Goal: Task Accomplishment & Management: Use online tool/utility

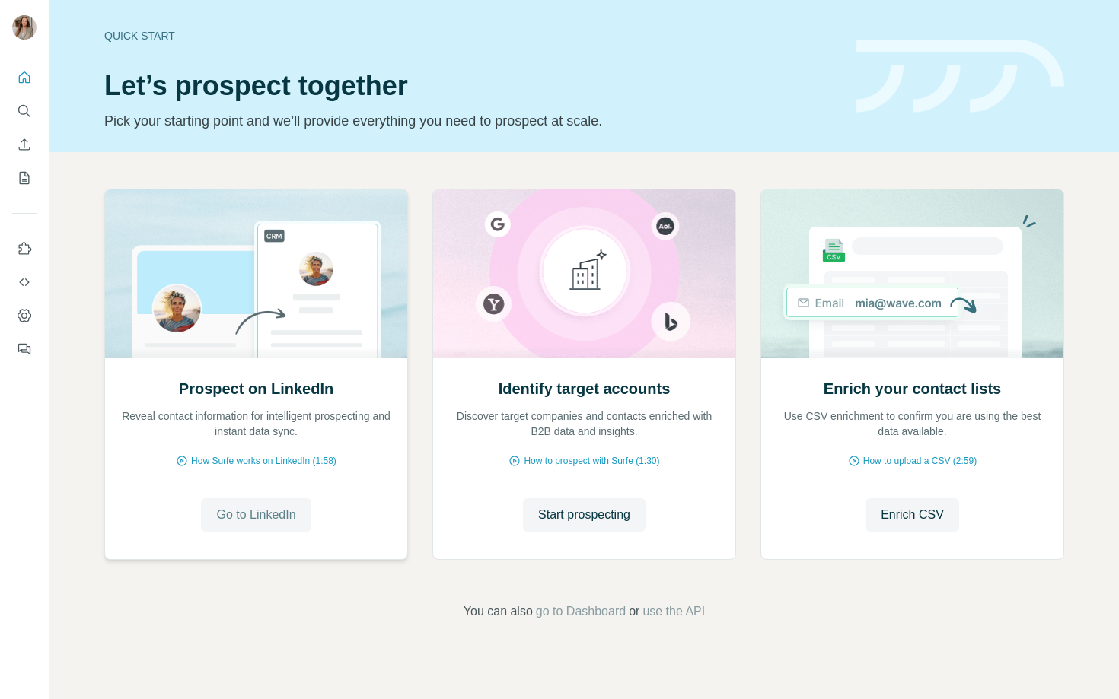
click at [248, 516] on span "Go to LinkedIn" at bounding box center [255, 515] width 79 height 18
click at [580, 515] on span "Start prospecting" at bounding box center [584, 515] width 92 height 18
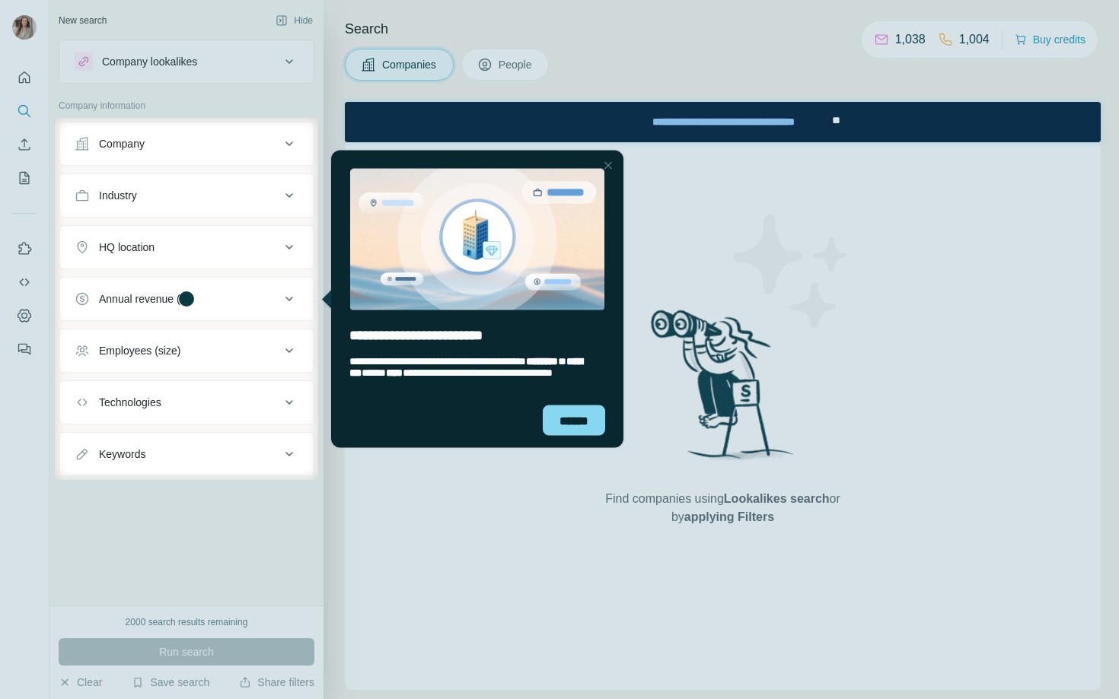
click at [193, 59] on div at bounding box center [559, 59] width 1119 height 118
click at [615, 161] on div at bounding box center [608, 165] width 18 height 18
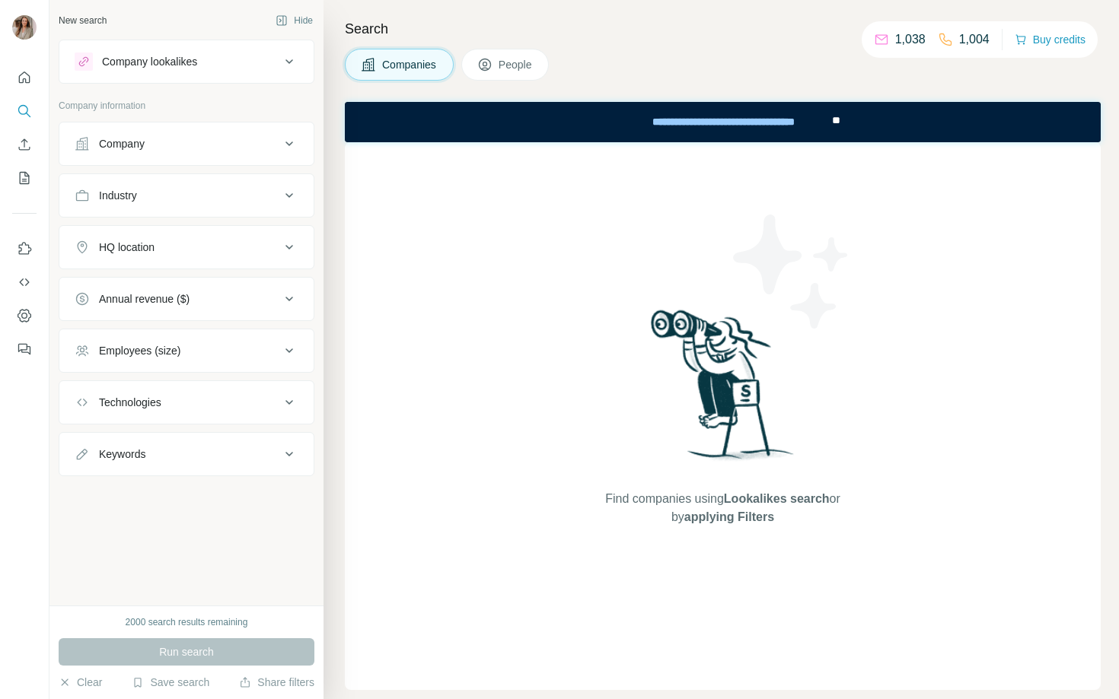
click at [180, 56] on div "Company lookalikes" at bounding box center [149, 61] width 95 height 15
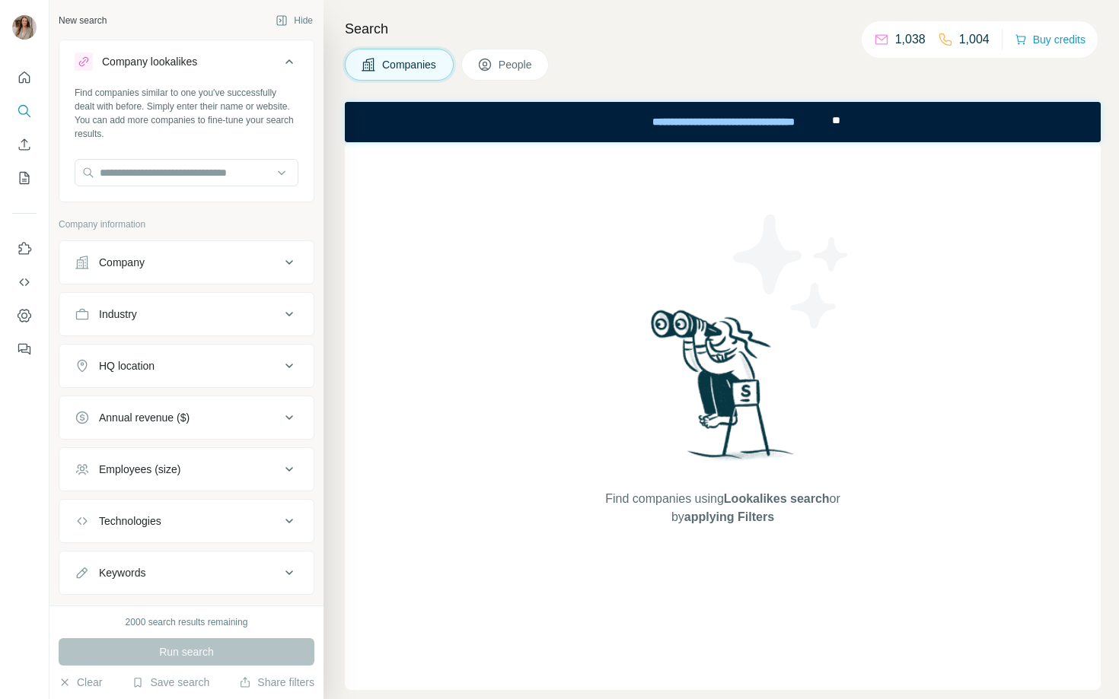
click at [180, 56] on div "Company lookalikes" at bounding box center [149, 61] width 95 height 15
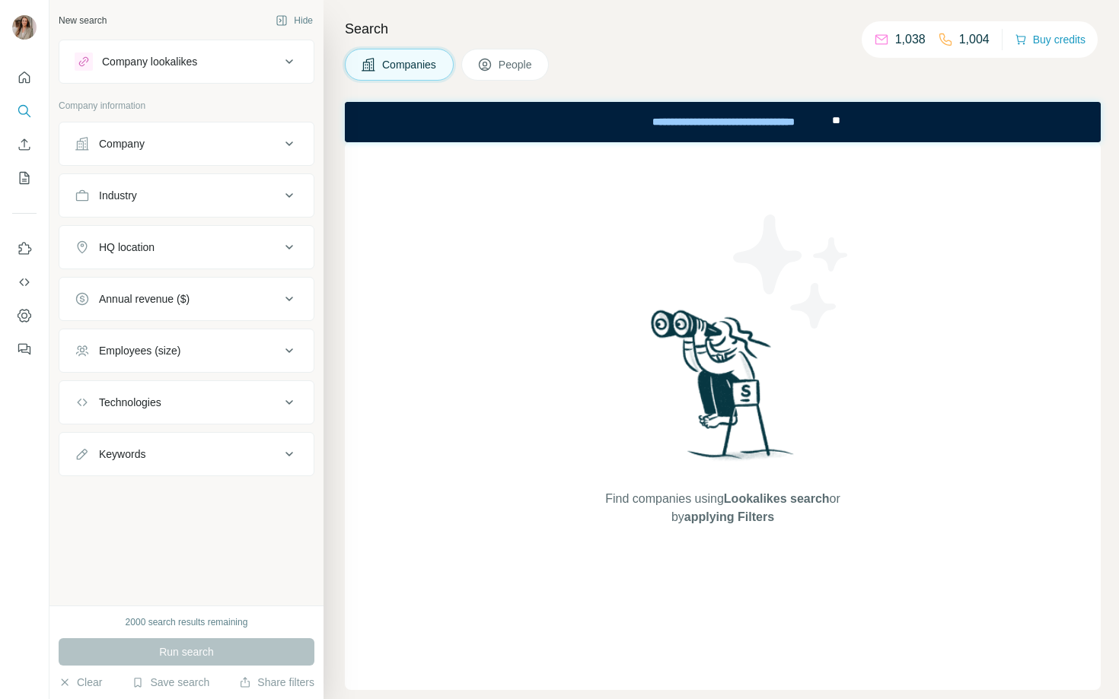
click at [180, 65] on div "Company lookalikes" at bounding box center [149, 61] width 95 height 15
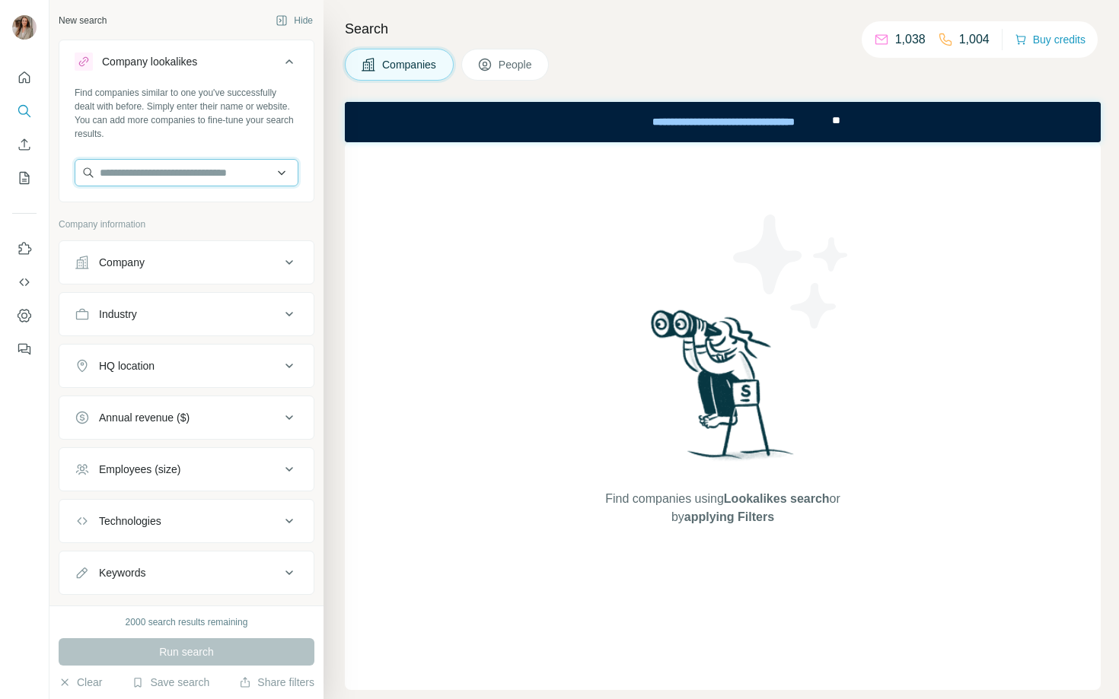
click at [196, 170] on input "text" at bounding box center [187, 172] width 224 height 27
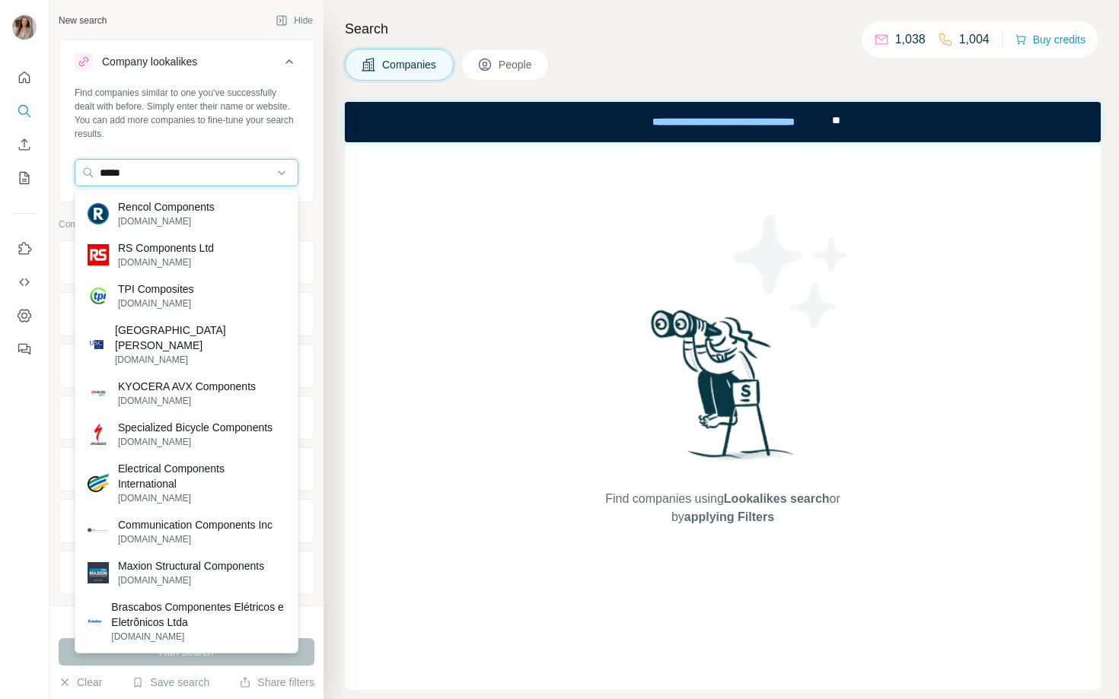
drag, startPoint x: 145, startPoint y: 175, endPoint x: 74, endPoint y: 161, distance: 72.8
click at [75, 161] on div "*****" at bounding box center [187, 172] width 224 height 27
paste input "*****"
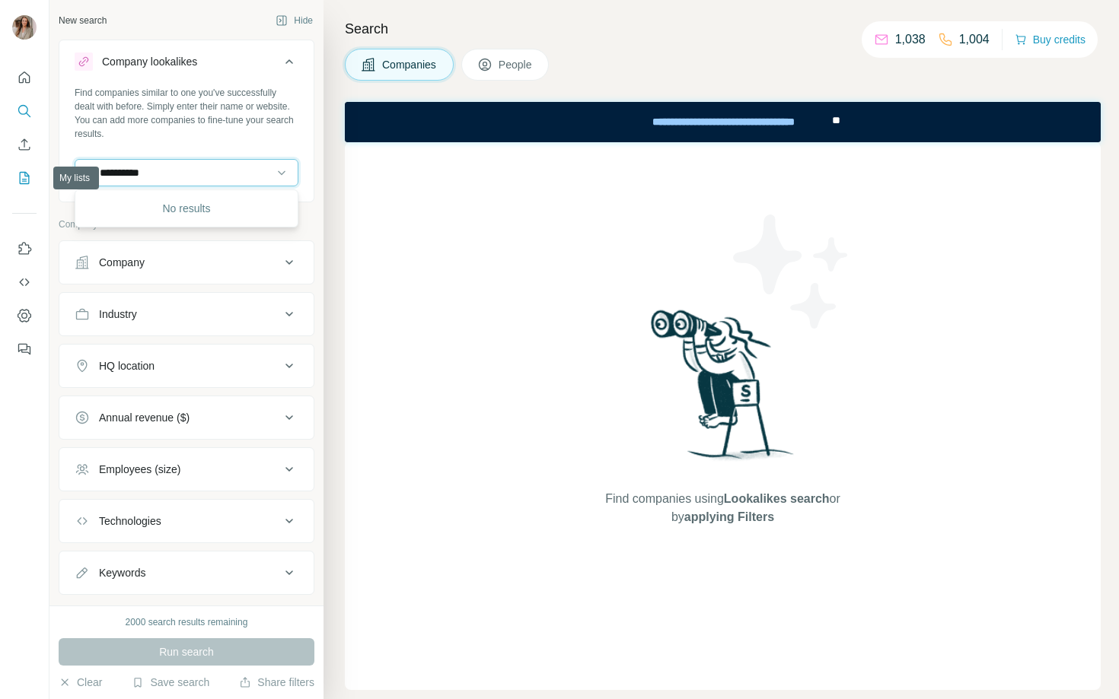
drag, startPoint x: 177, startPoint y: 179, endPoint x: 27, endPoint y: 177, distance: 149.2
click at [28, 177] on div "**********" at bounding box center [559, 349] width 1119 height 699
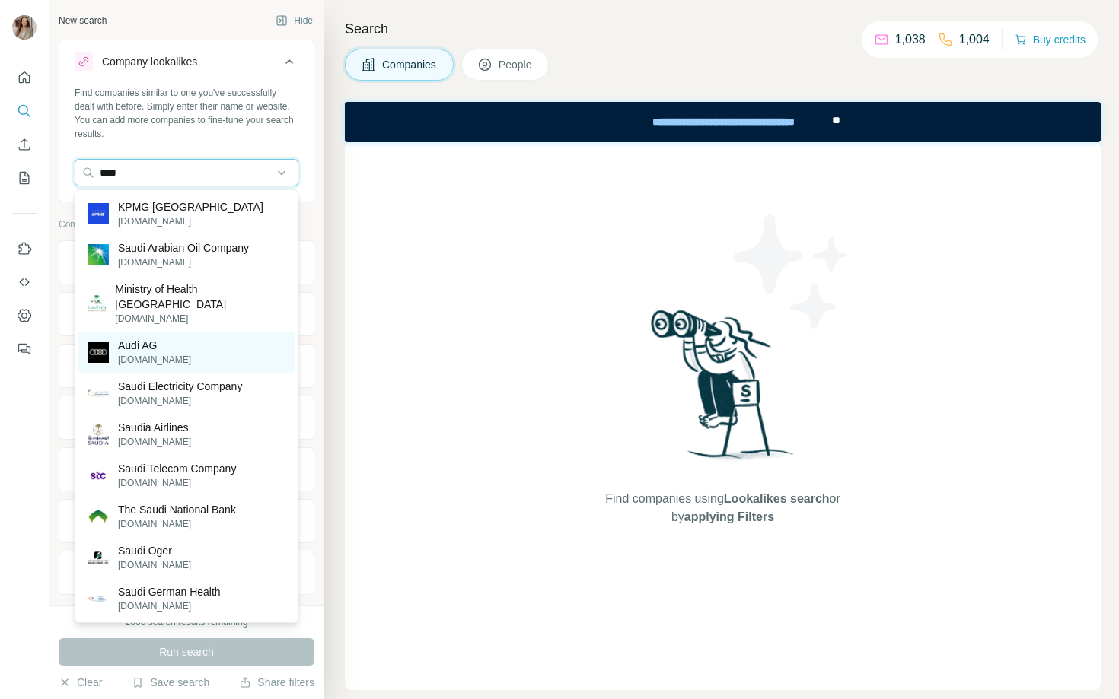
type input "****"
click at [161, 334] on div "Audi AG [DOMAIN_NAME]" at bounding box center [186, 352] width 216 height 41
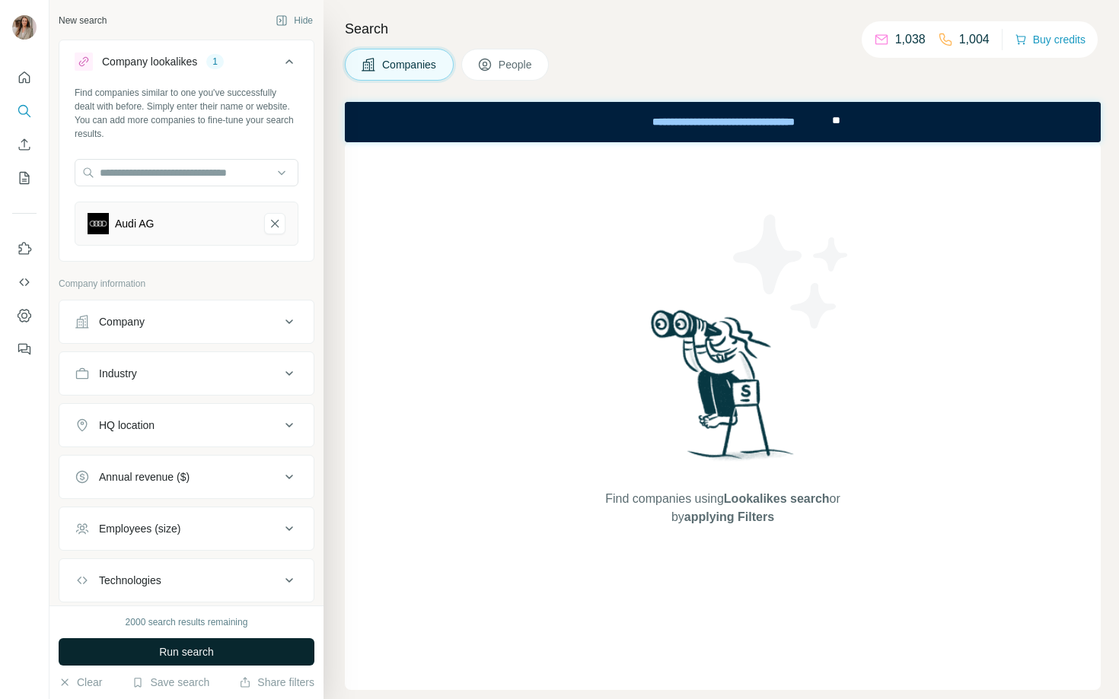
click at [173, 646] on span "Run search" at bounding box center [186, 652] width 55 height 15
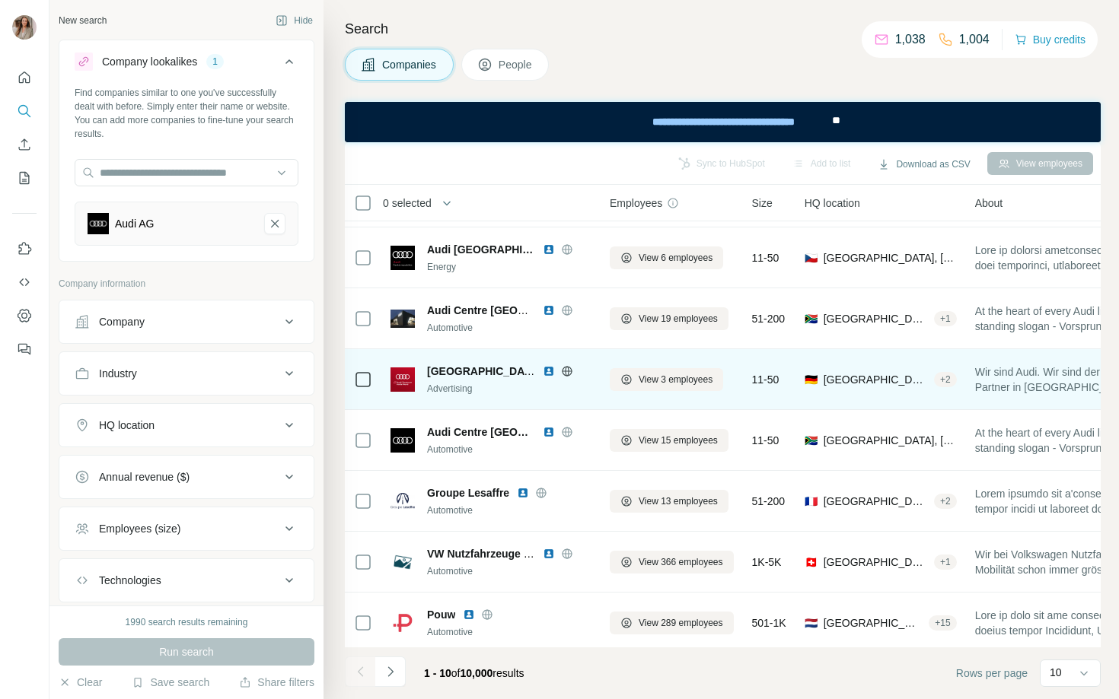
scroll to position [183, 0]
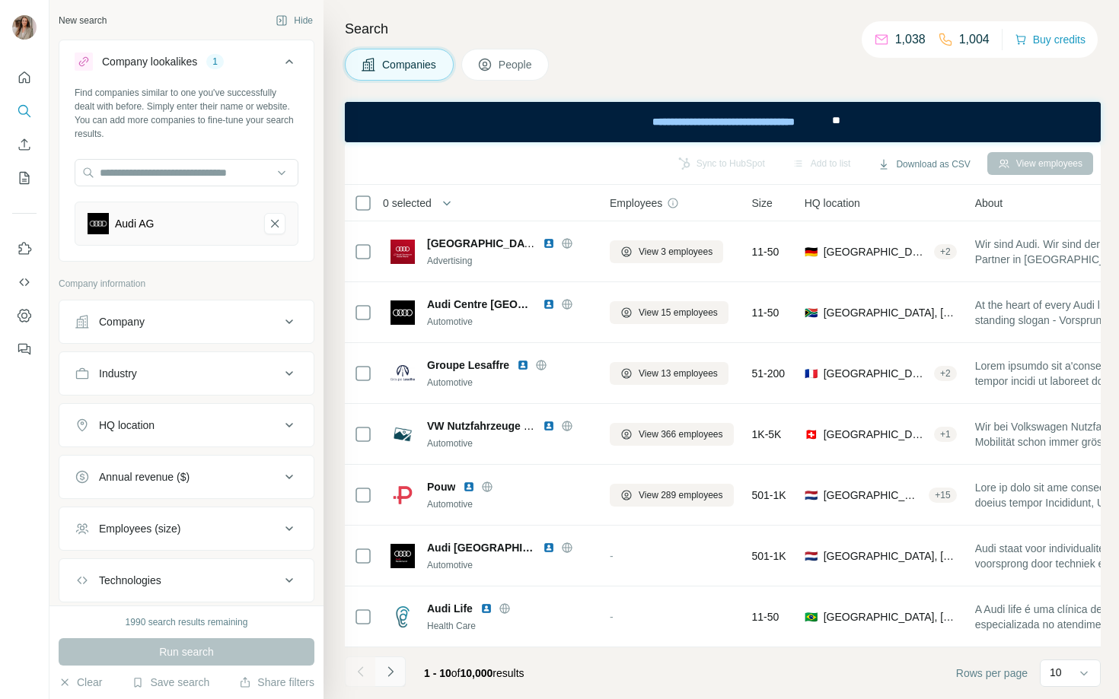
click at [395, 665] on icon "Navigate to next page" at bounding box center [390, 671] width 15 height 15
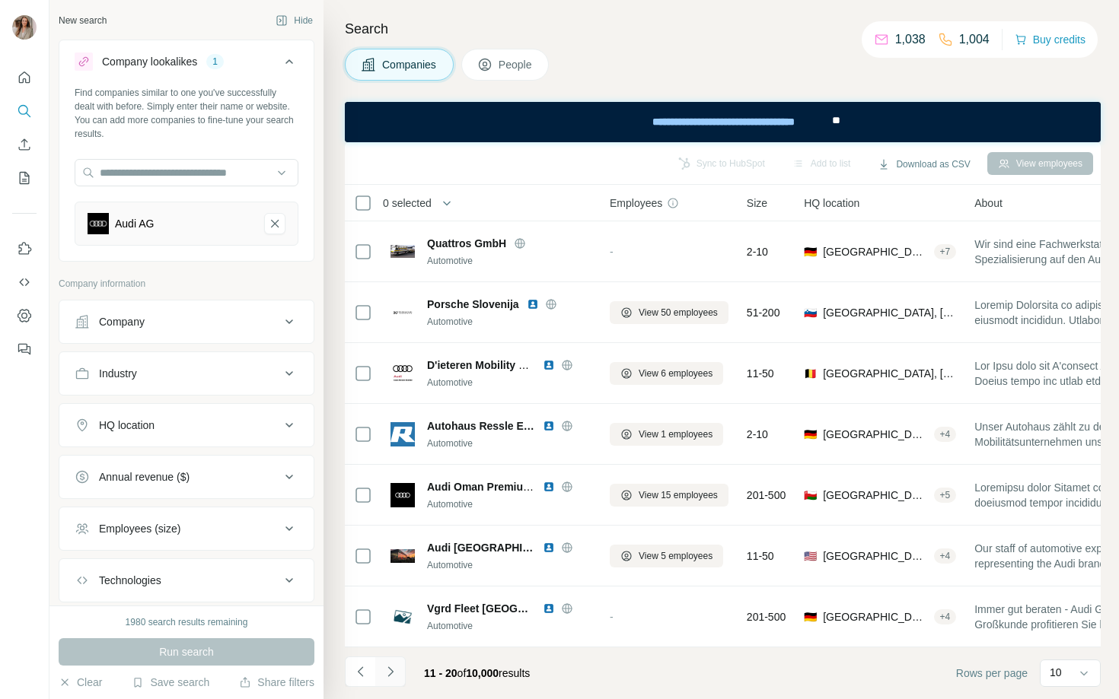
click at [387, 676] on icon "Navigate to next page" at bounding box center [390, 671] width 15 height 15
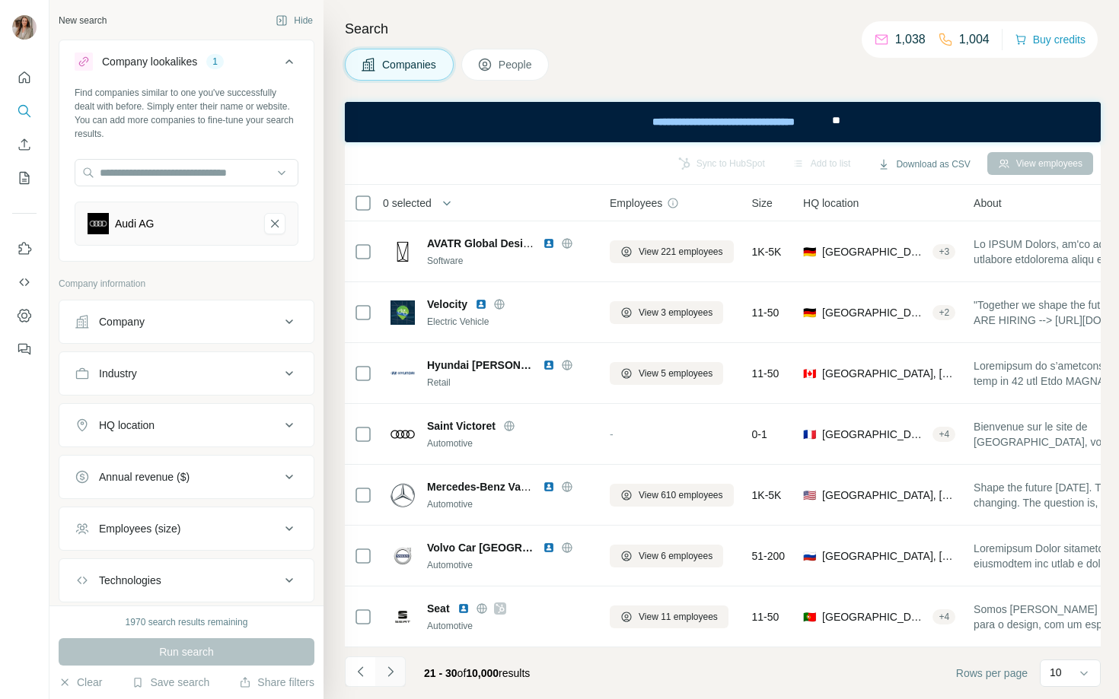
click at [389, 670] on icon "Navigate to next page" at bounding box center [390, 671] width 15 height 15
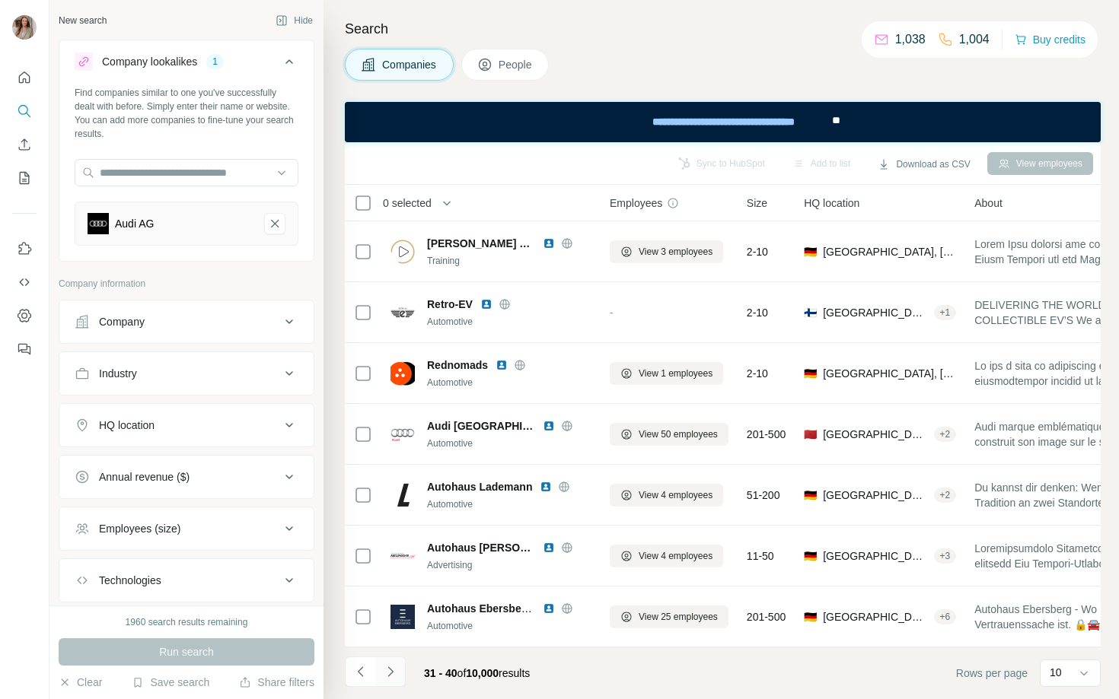
click at [389, 670] on icon "Navigate to next page" at bounding box center [390, 671] width 15 height 15
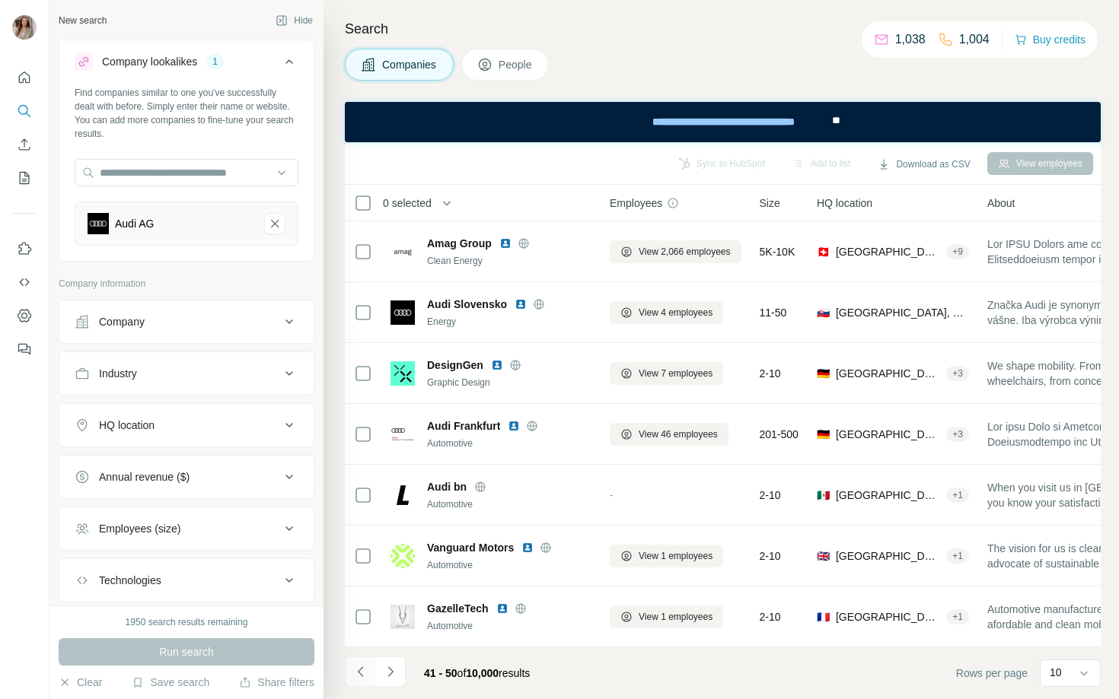
click at [359, 673] on icon "Navigate to previous page" at bounding box center [359, 672] width 5 height 10
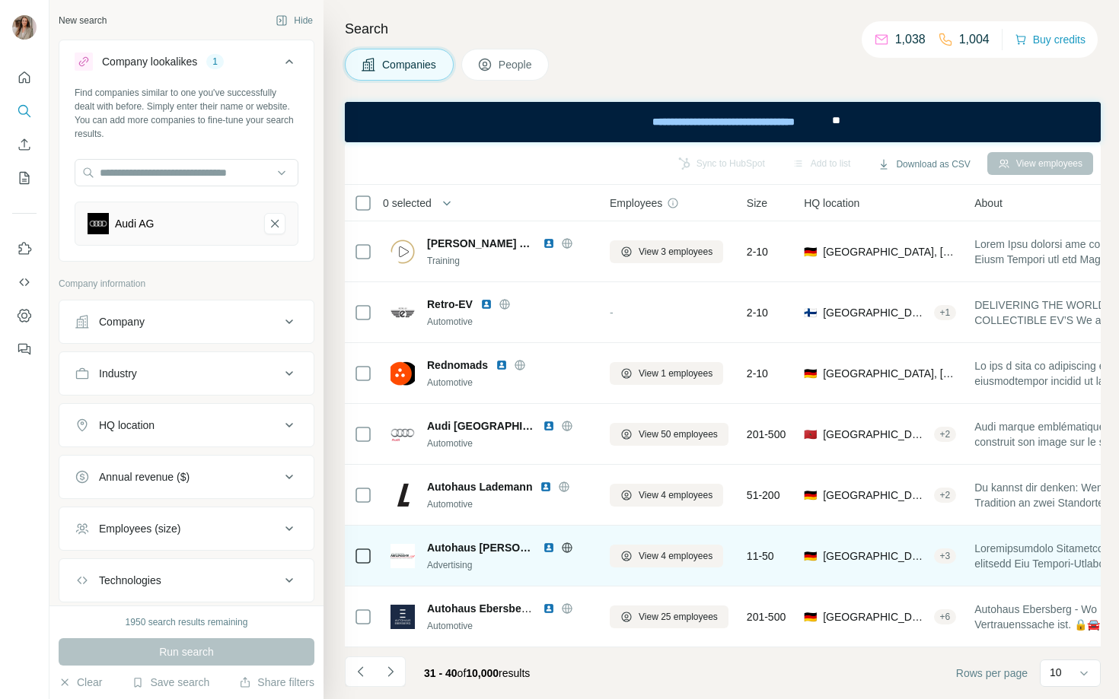
click at [547, 545] on img at bounding box center [549, 548] width 12 height 12
click at [569, 545] on icon at bounding box center [567, 548] width 12 height 12
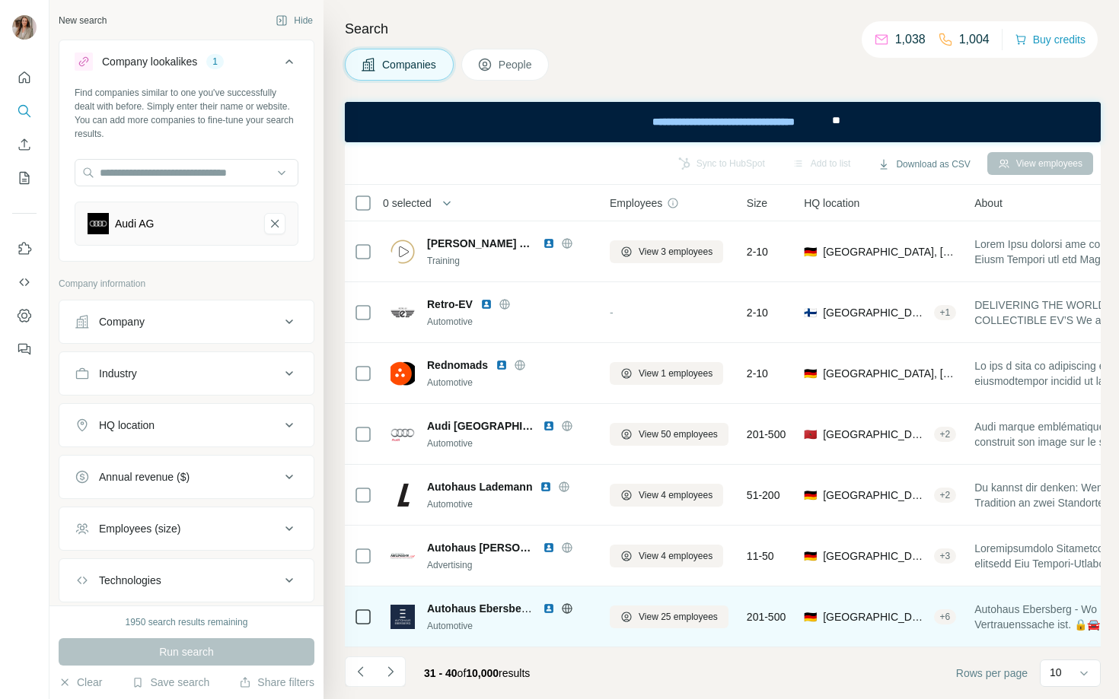
click at [566, 606] on icon at bounding box center [567, 609] width 12 height 12
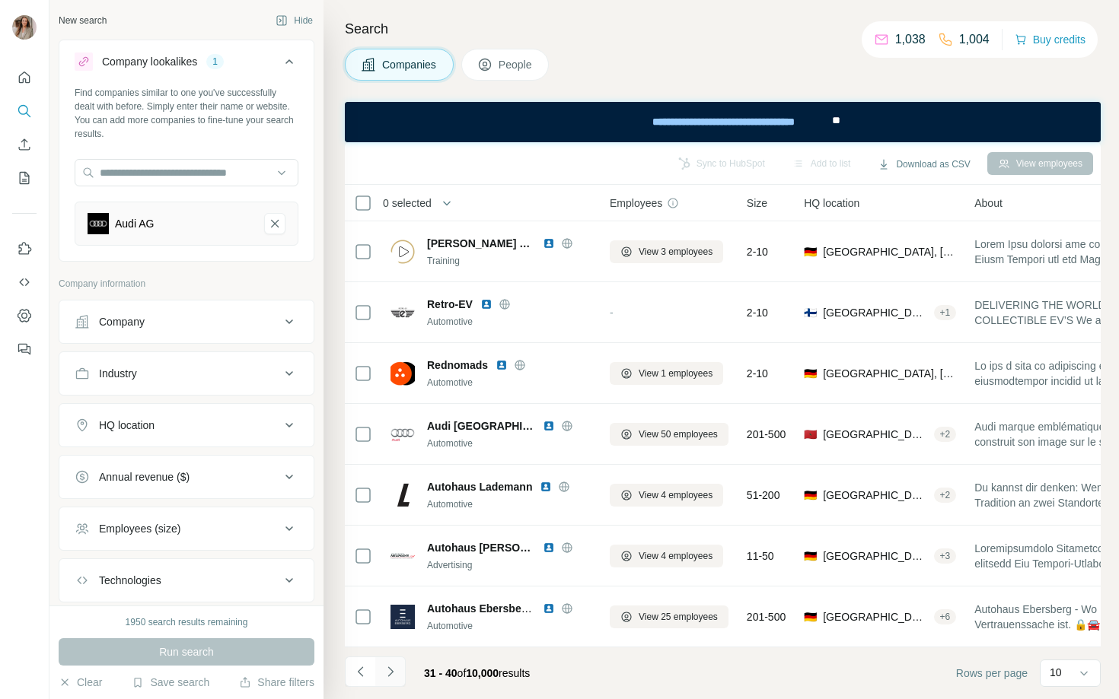
click at [394, 675] on icon "Navigate to next page" at bounding box center [390, 671] width 15 height 15
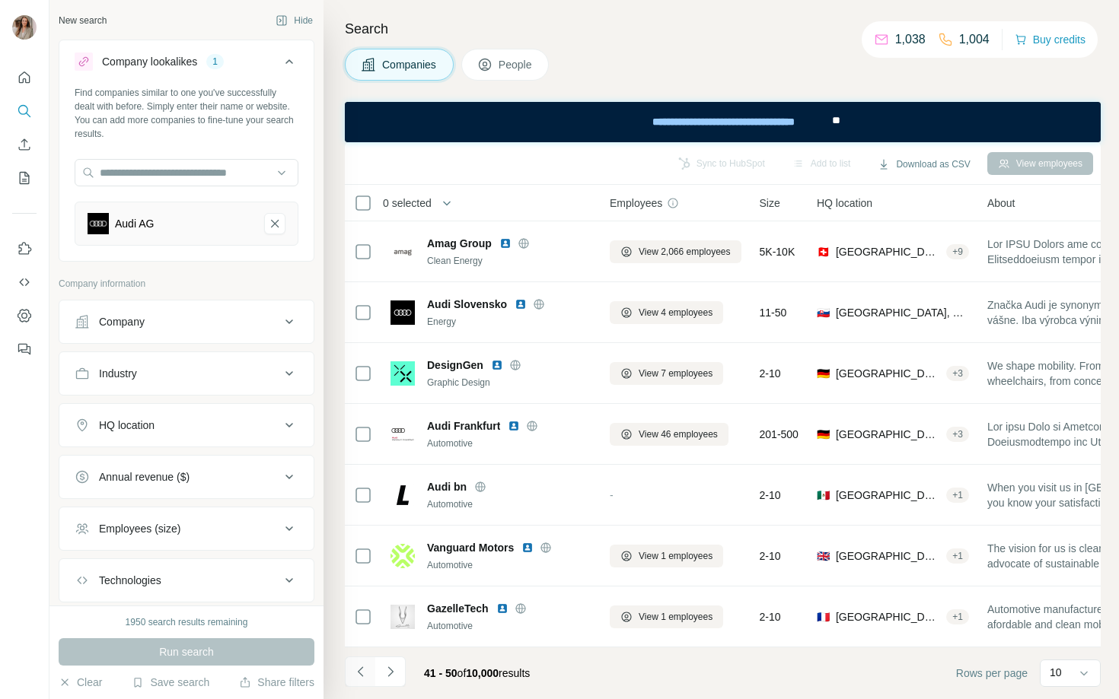
click at [361, 680] on button "Navigate to previous page" at bounding box center [360, 672] width 30 height 30
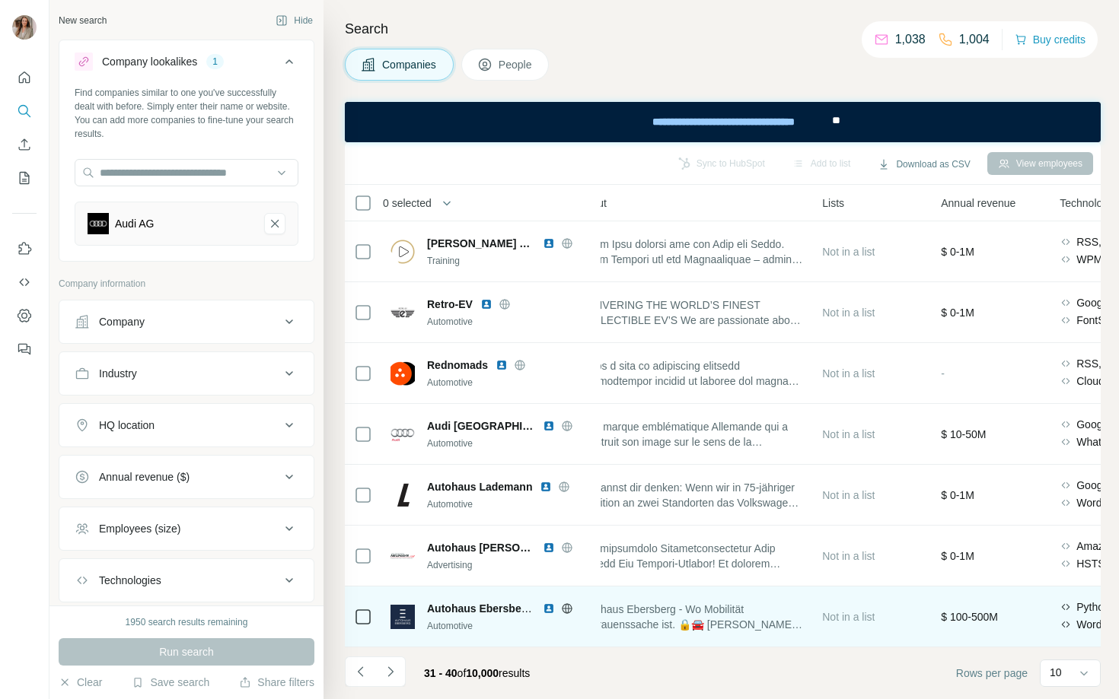
scroll to position [183, 400]
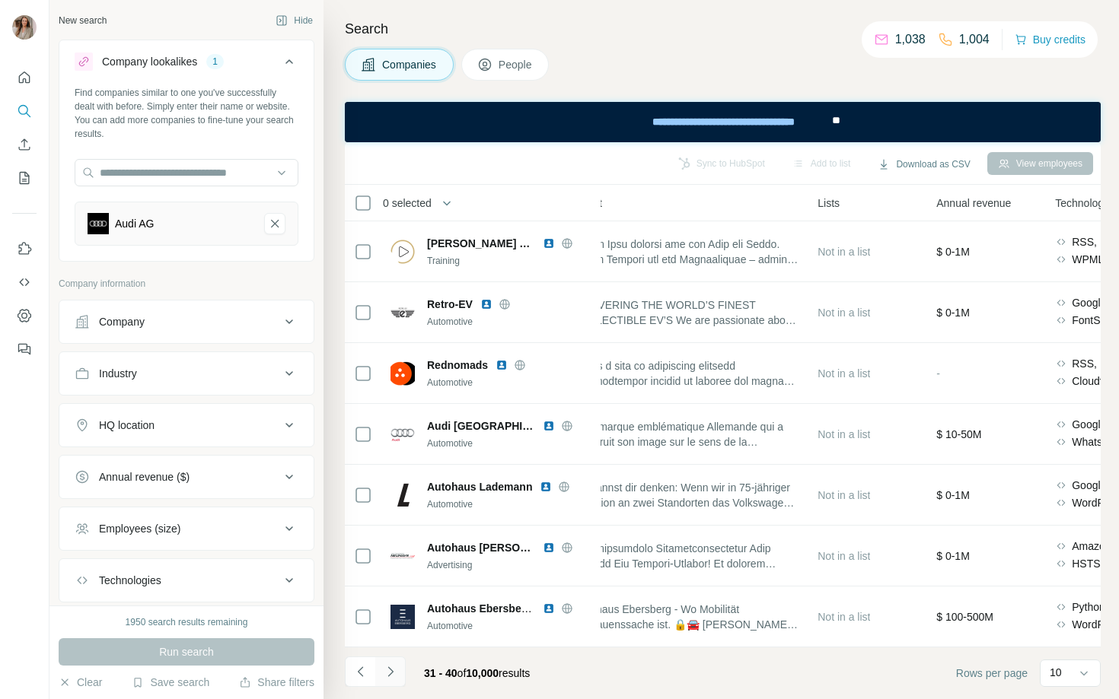
click at [393, 670] on icon "Navigate to next page" at bounding box center [390, 671] width 15 height 15
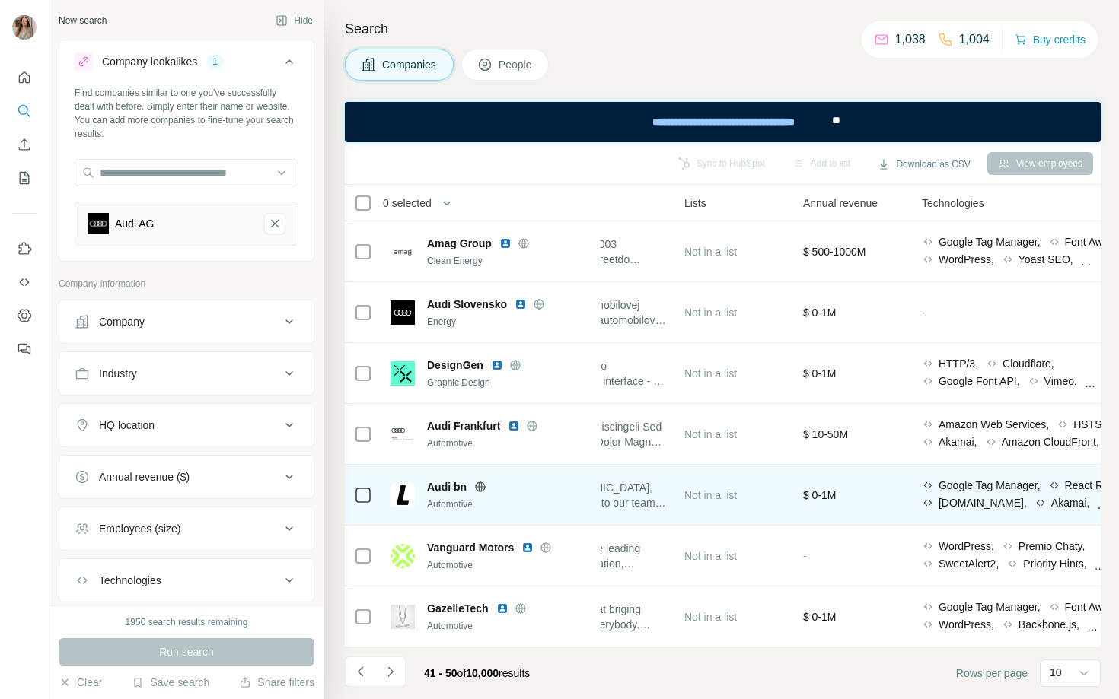
scroll to position [183, 532]
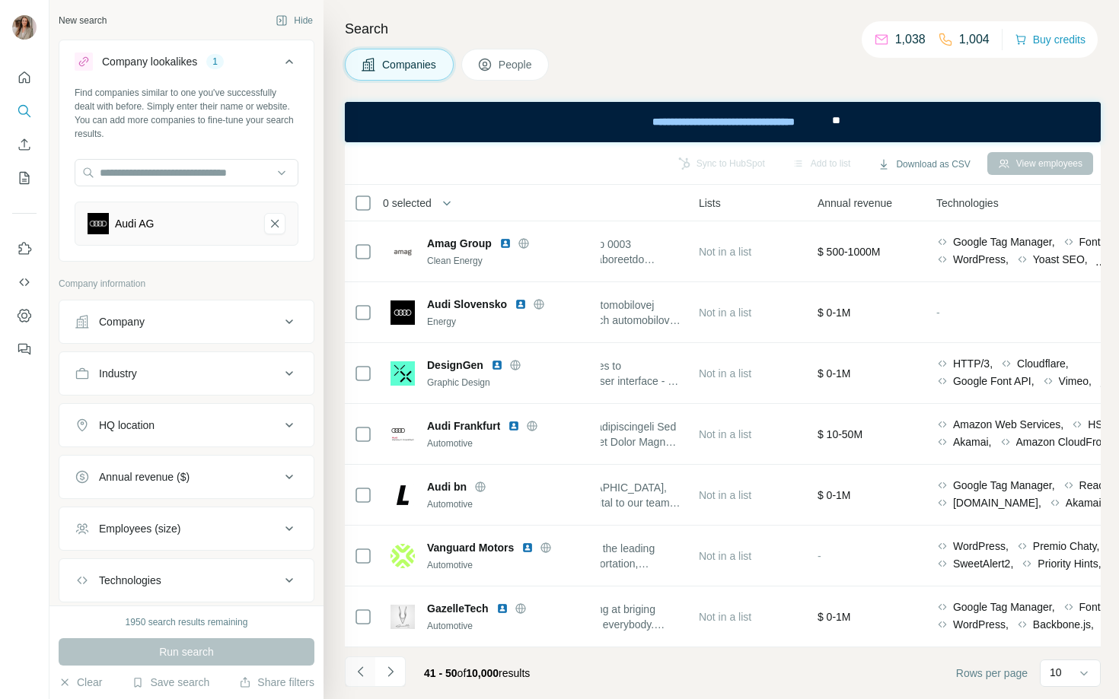
click at [353, 665] on icon "Navigate to previous page" at bounding box center [360, 671] width 15 height 15
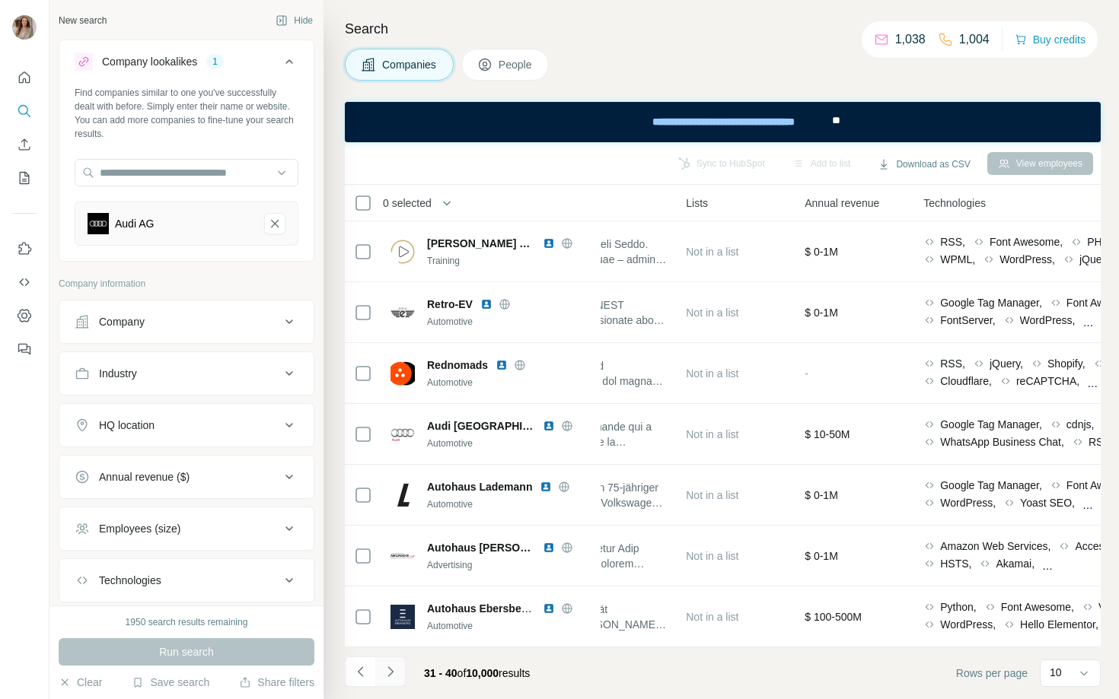
click at [384, 673] on icon "Navigate to next page" at bounding box center [390, 671] width 15 height 15
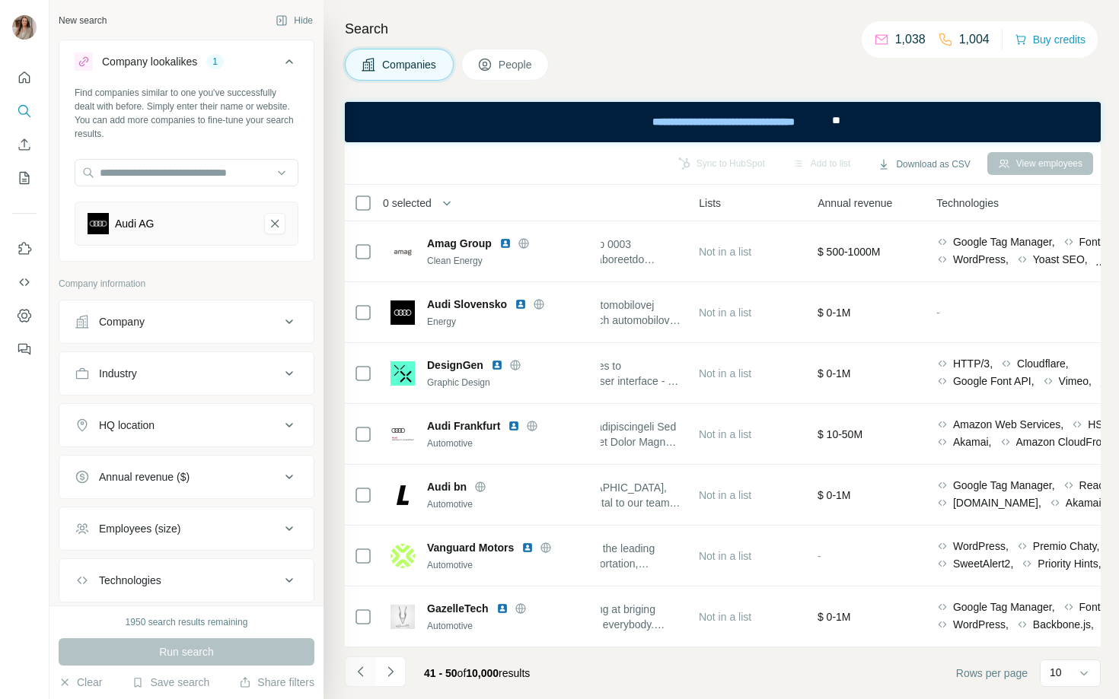
click at [356, 670] on icon "Navigate to previous page" at bounding box center [360, 671] width 15 height 15
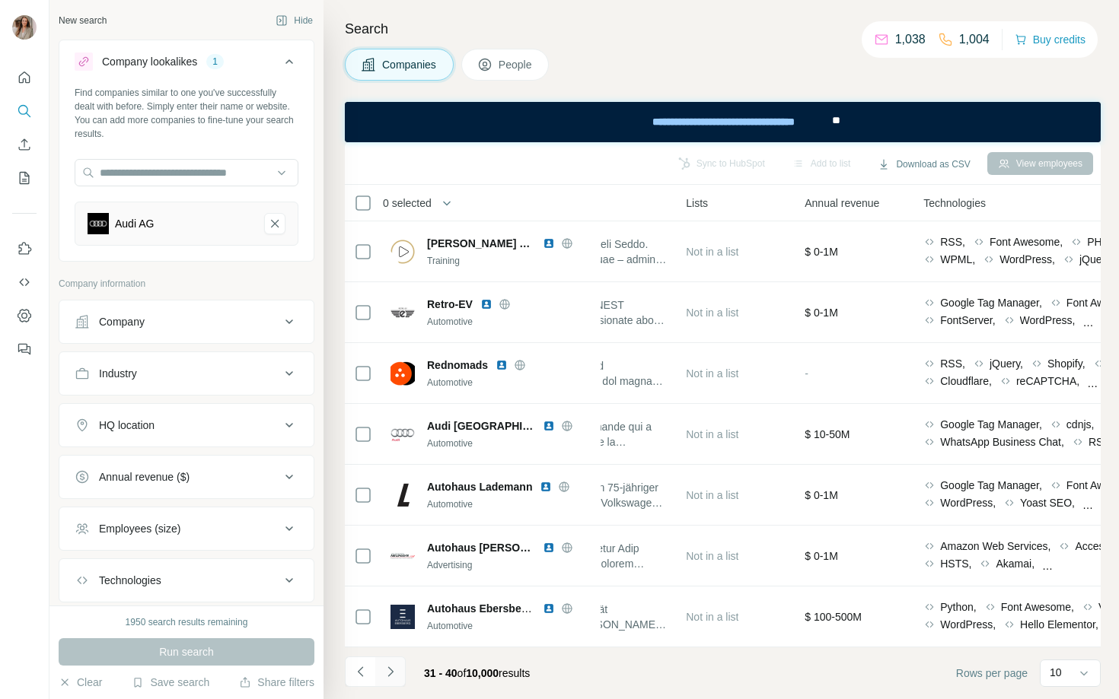
click at [396, 671] on icon "Navigate to next page" at bounding box center [390, 671] width 15 height 15
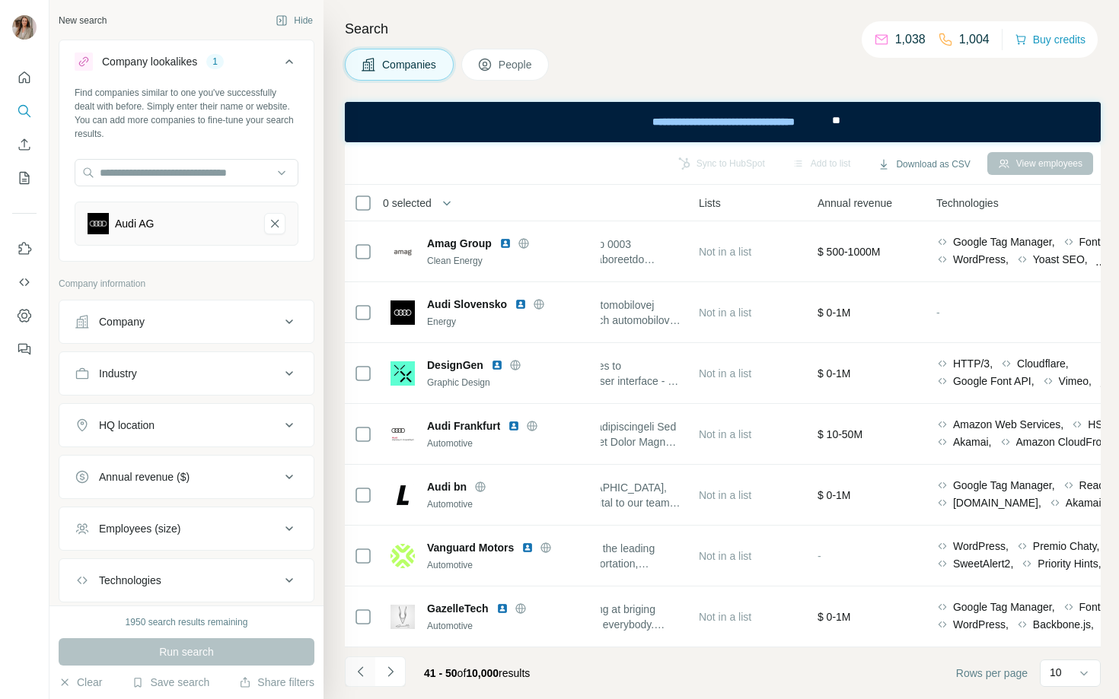
click at [358, 671] on icon "Navigate to previous page" at bounding box center [359, 672] width 5 height 10
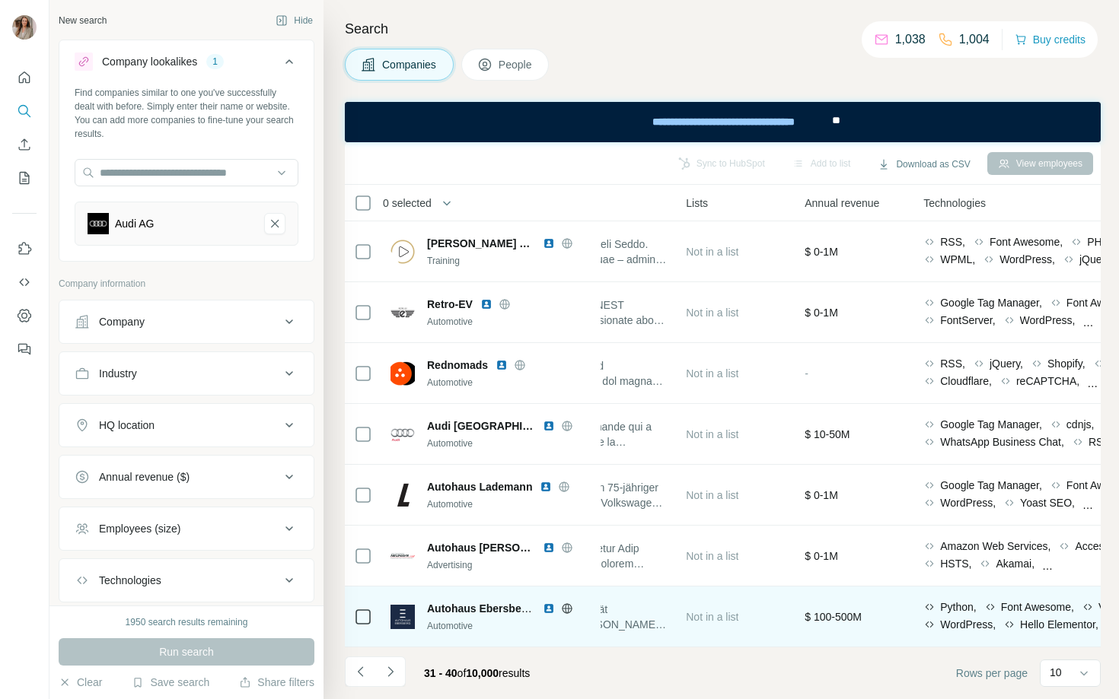
click at [568, 611] on icon at bounding box center [567, 609] width 12 height 12
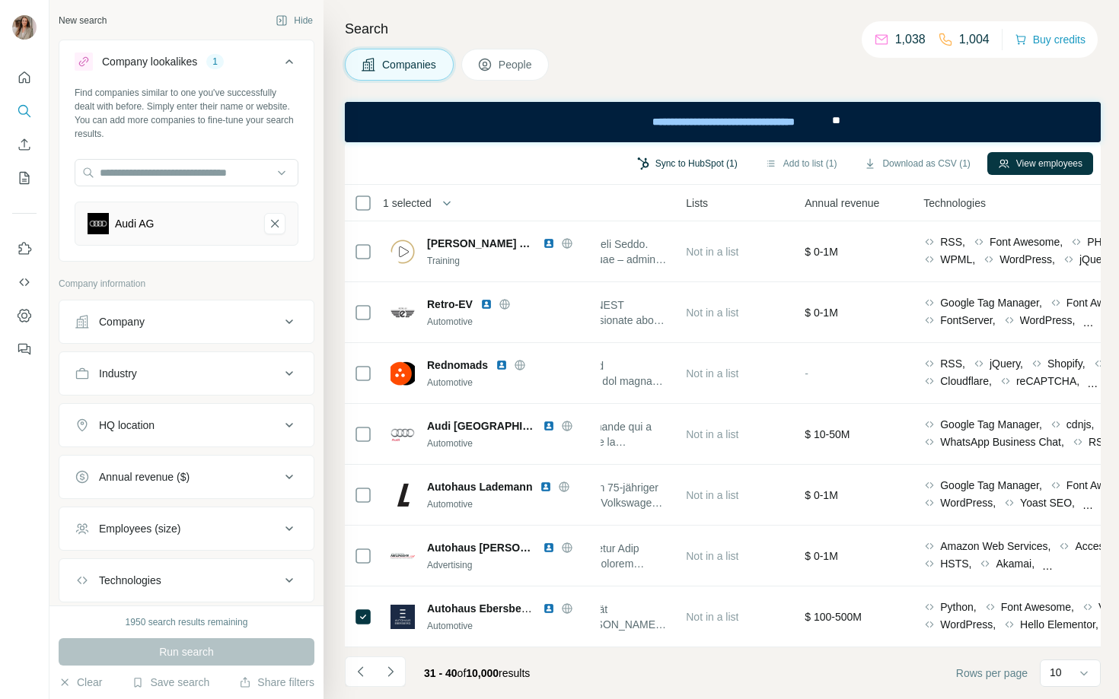
click at [692, 167] on button "Sync to HubSpot (1)" at bounding box center [687, 163] width 122 height 23
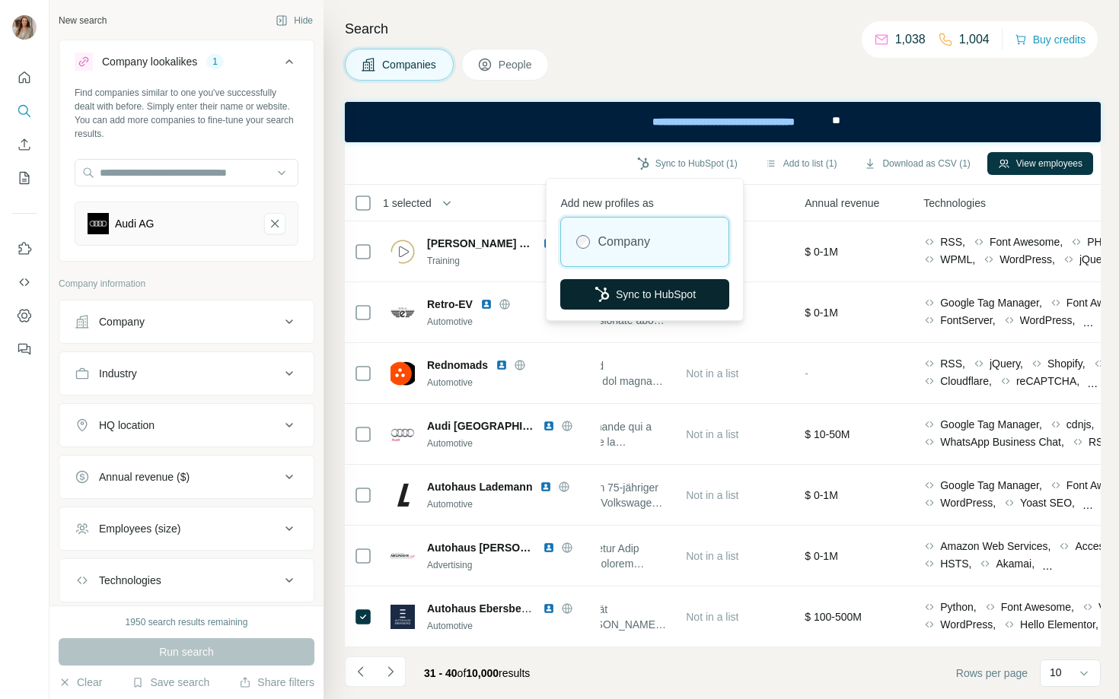
click at [661, 296] on button "Sync to HubSpot" at bounding box center [644, 294] width 169 height 30
